Goal: Find specific page/section: Find specific page/section

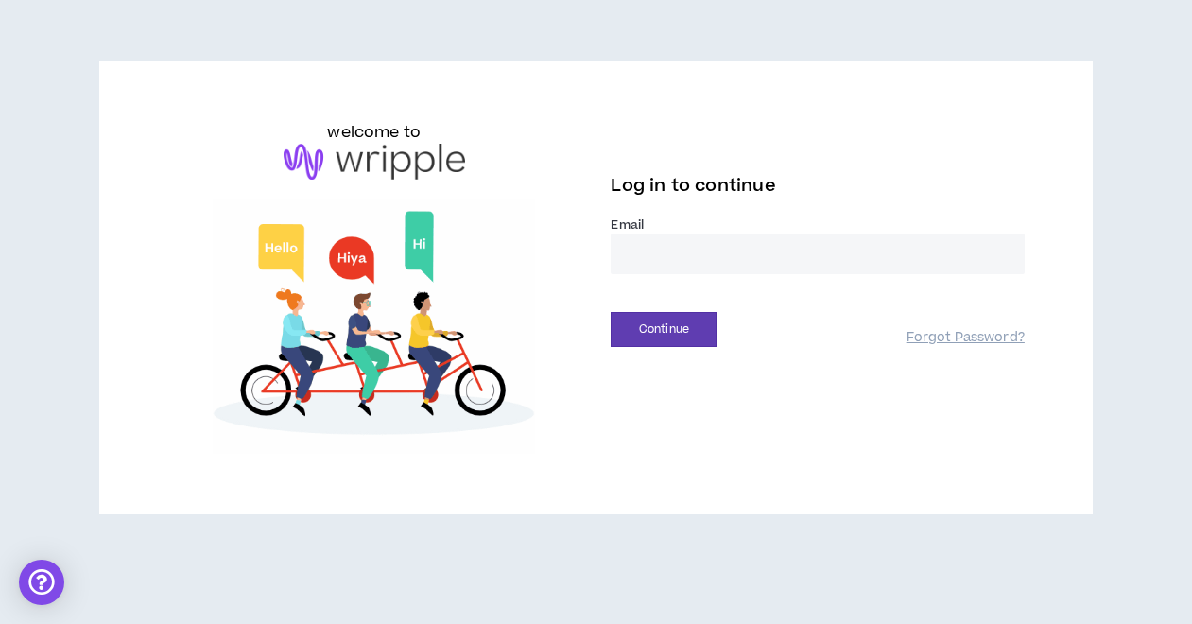
click at [675, 266] on input "email" at bounding box center [817, 254] width 413 height 41
type input "**********"
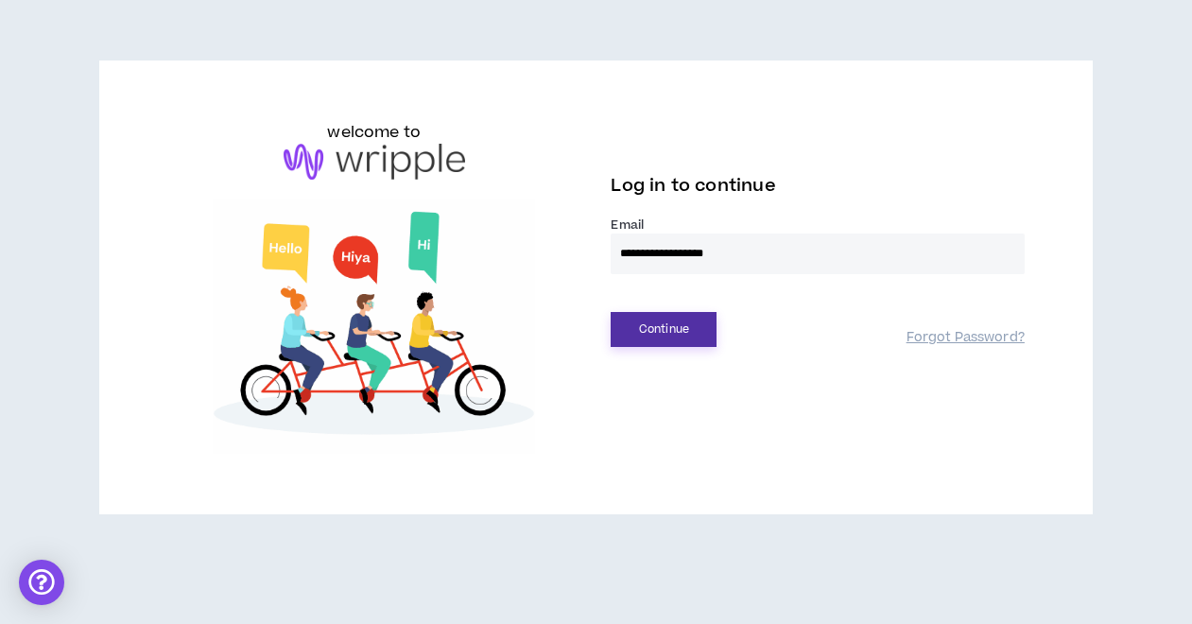
click at [679, 330] on button "Continue" at bounding box center [664, 329] width 106 height 35
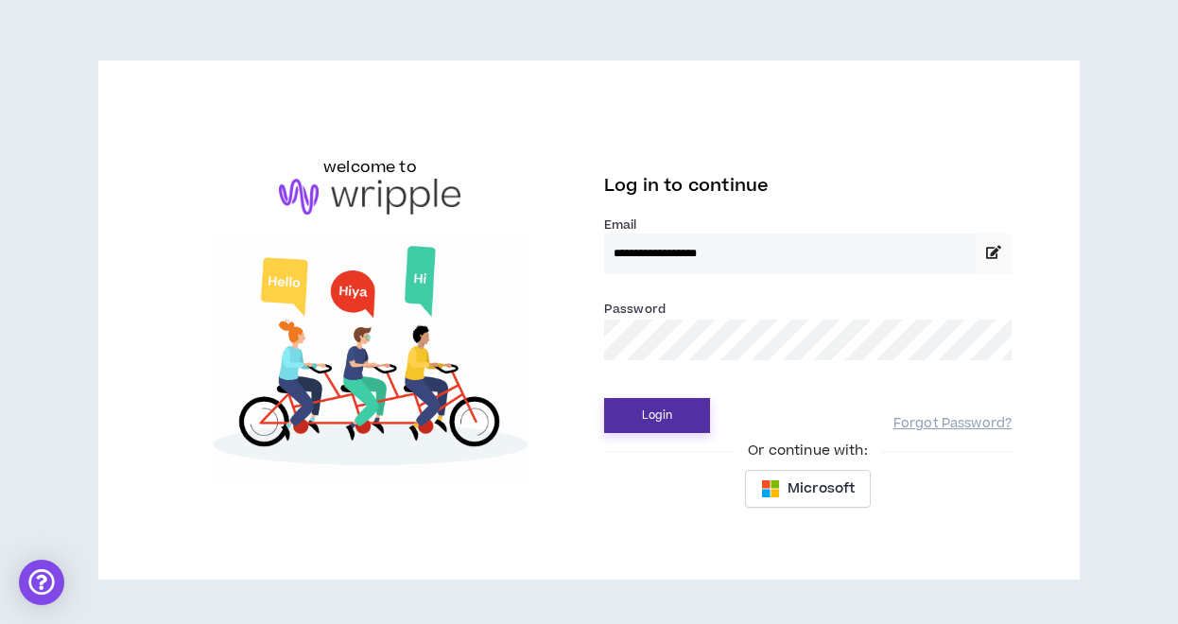
click at [671, 428] on button "Login" at bounding box center [657, 415] width 106 height 35
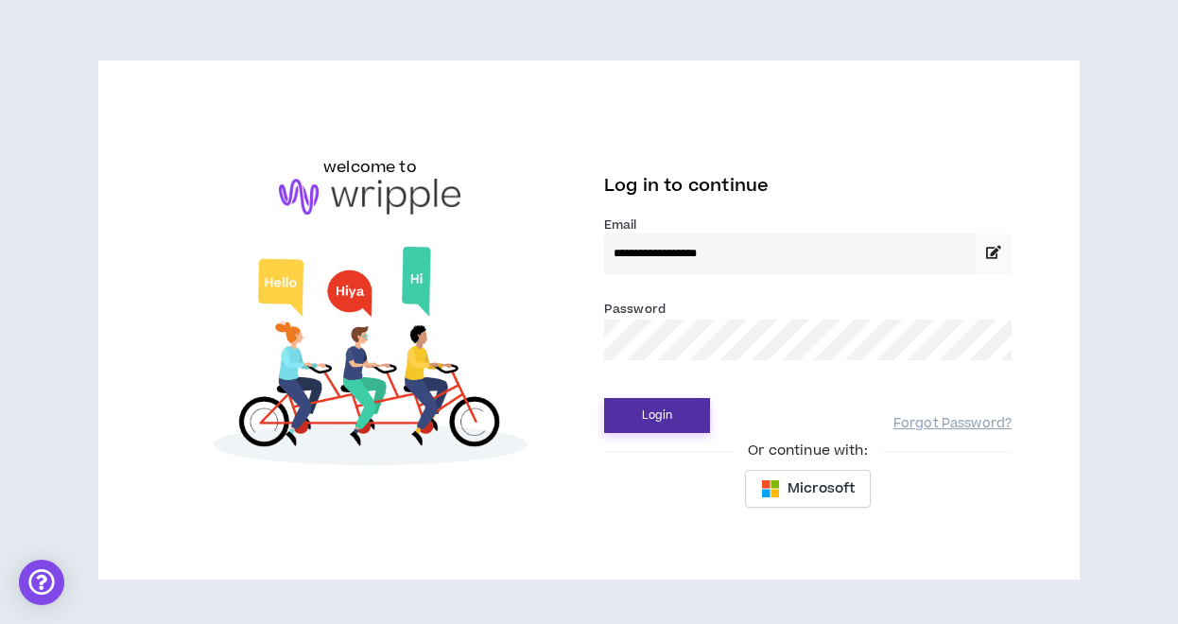
click at [659, 408] on button "Login" at bounding box center [657, 415] width 106 height 35
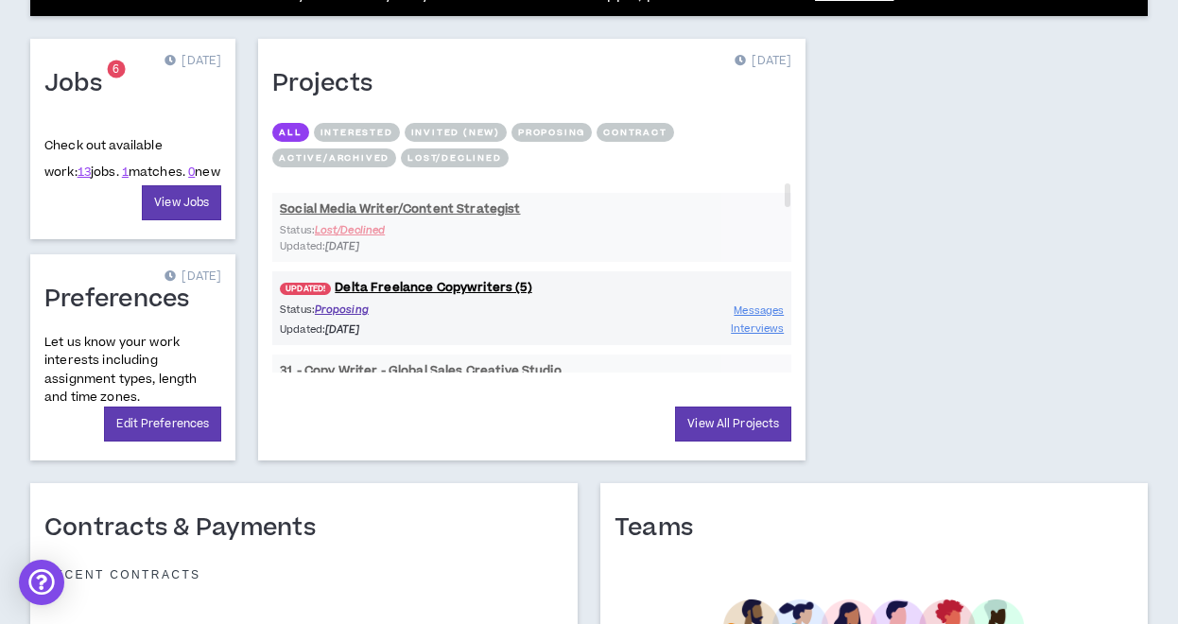
scroll to position [830, 0]
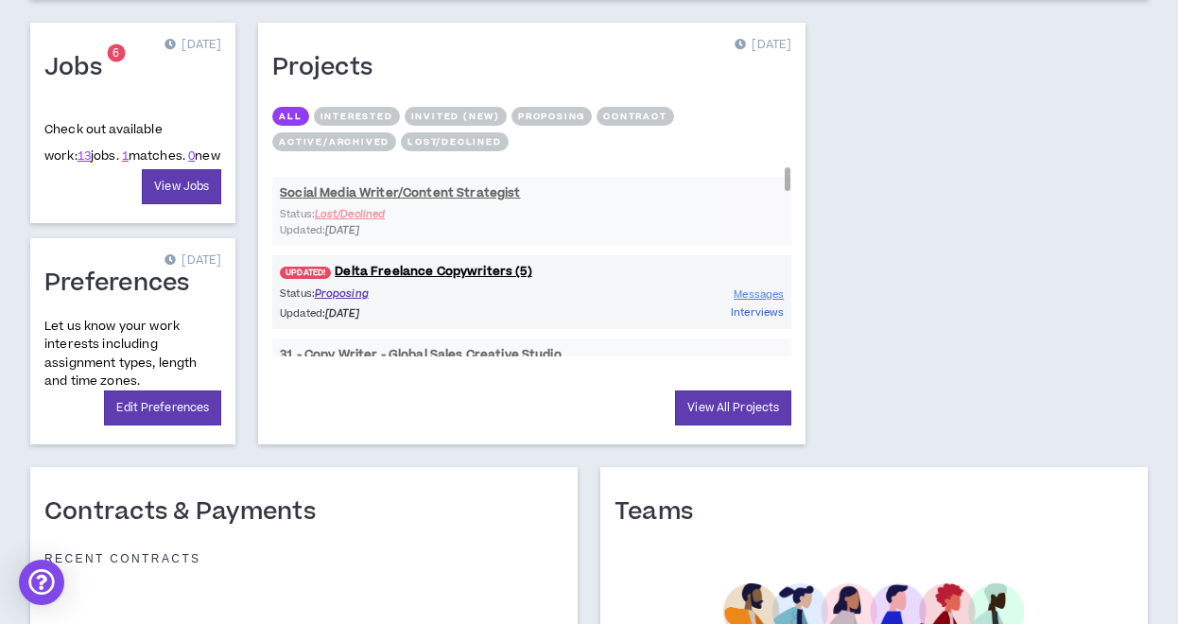
click at [765, 312] on span "Interviews" at bounding box center [757, 312] width 53 height 14
